Goal: Task Accomplishment & Management: Complete application form

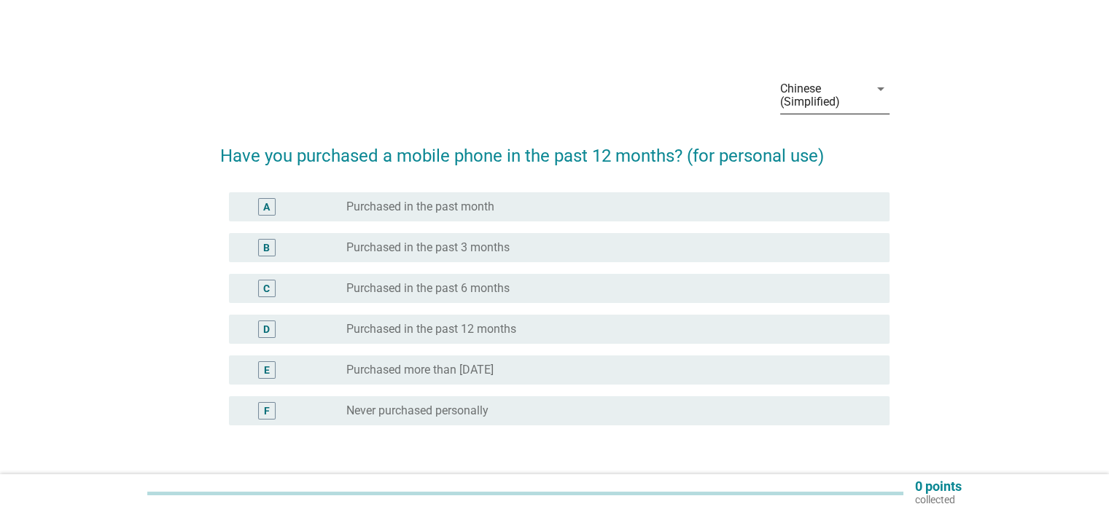
click at [831, 91] on font "Chinese (Simplified)" at bounding box center [820, 95] width 80 height 26
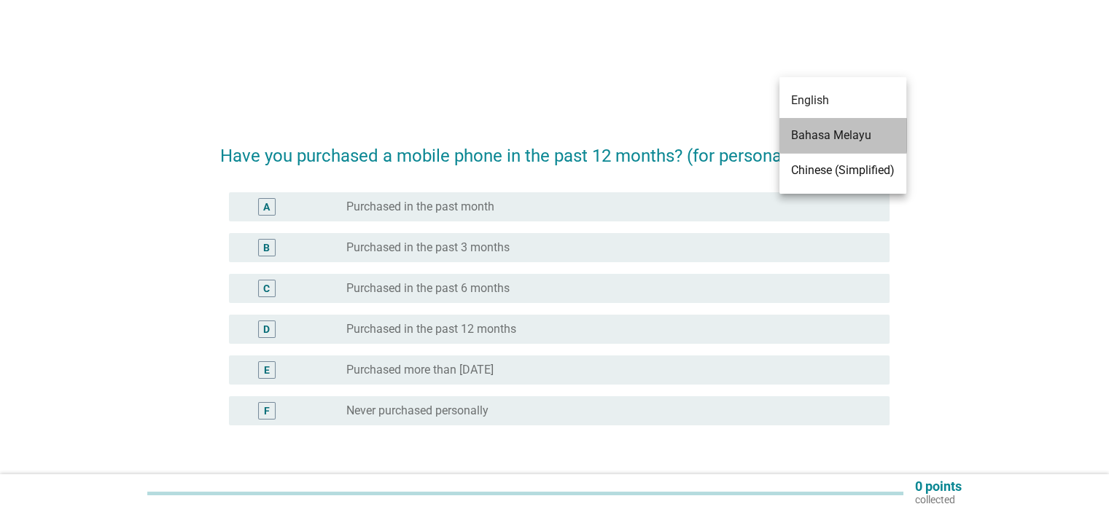
click at [837, 125] on div "Bahasa Melayu" at bounding box center [843, 135] width 104 height 35
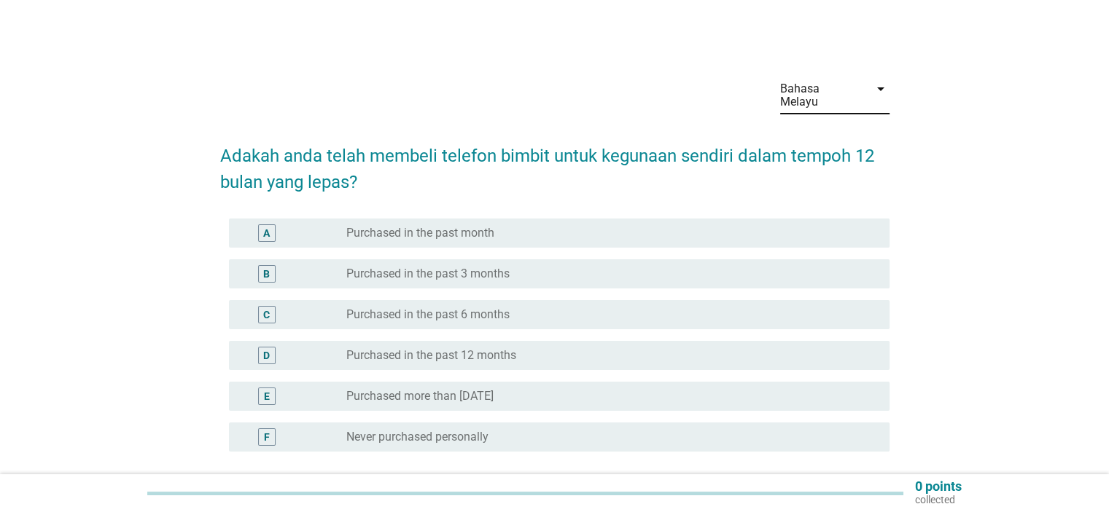
click at [407, 389] on font "Purchased more than [DATE]" at bounding box center [419, 396] width 147 height 14
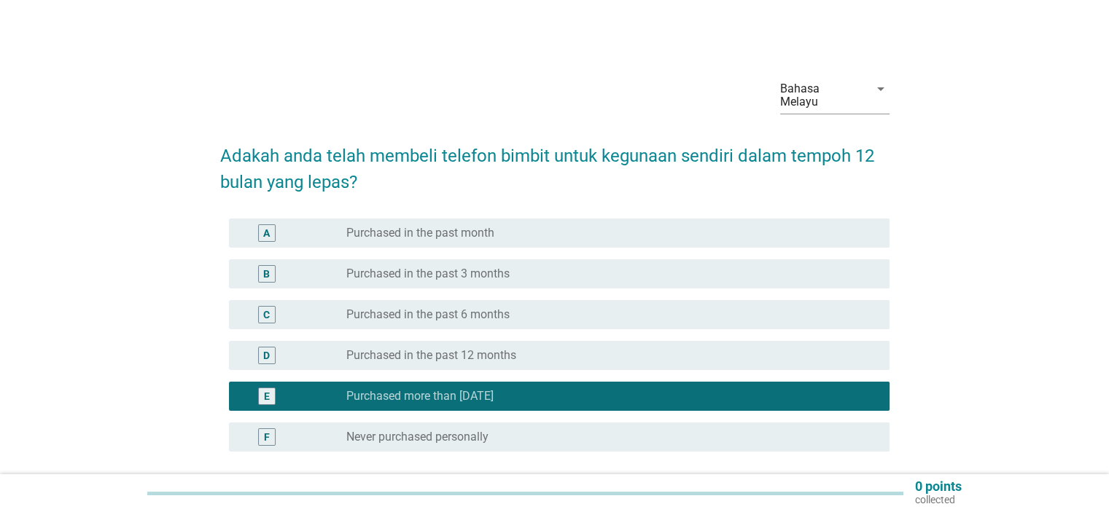
scroll to position [73, 0]
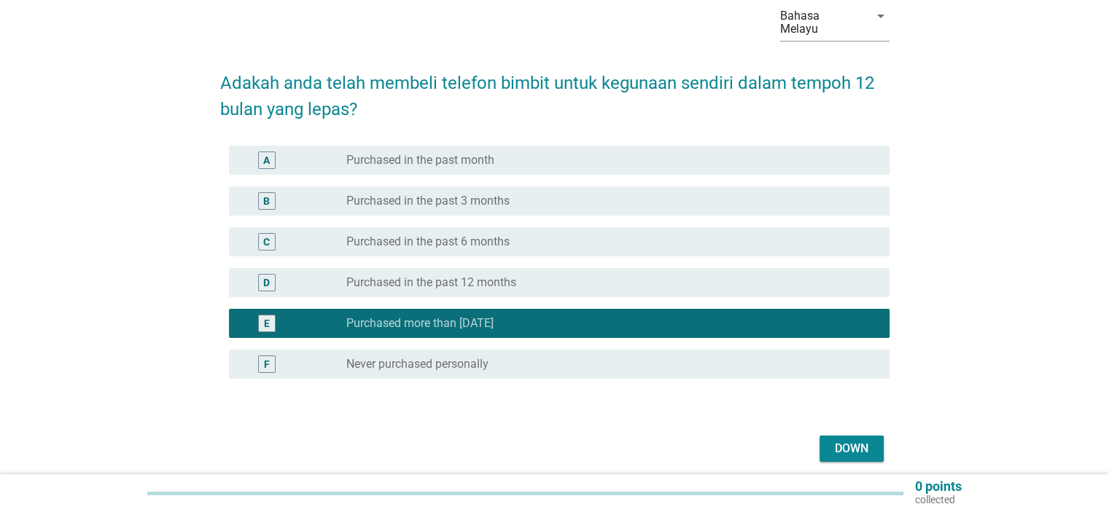
click at [846, 442] on font "Down" at bounding box center [852, 449] width 34 height 14
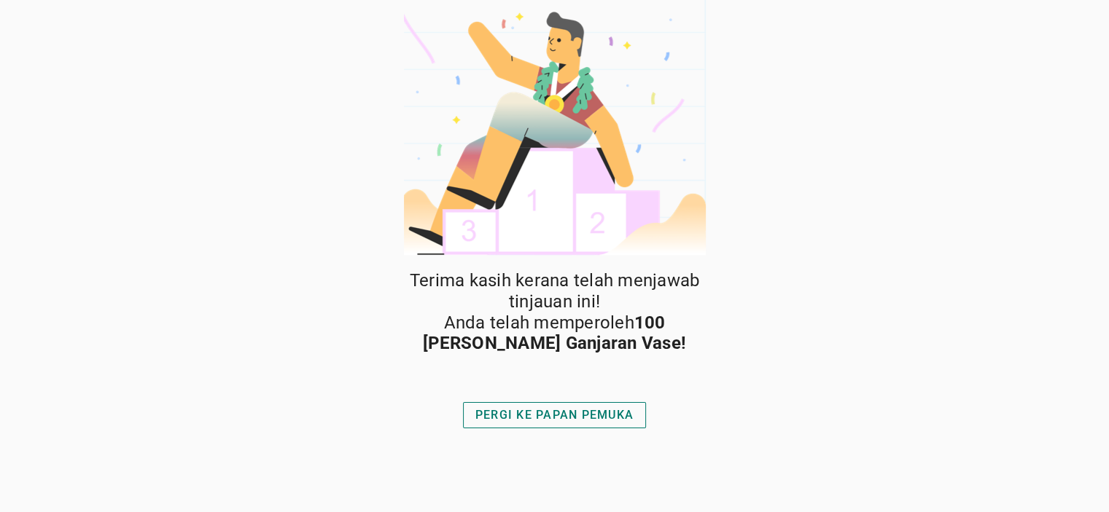
click at [595, 416] on font "PERGI KE PAPAN PEMUKA" at bounding box center [554, 415] width 158 height 14
click at [606, 420] on div "PERGI KE PAPAN PEMUKA" at bounding box center [554, 415] width 158 height 17
